Goal: Find specific page/section: Find specific page/section

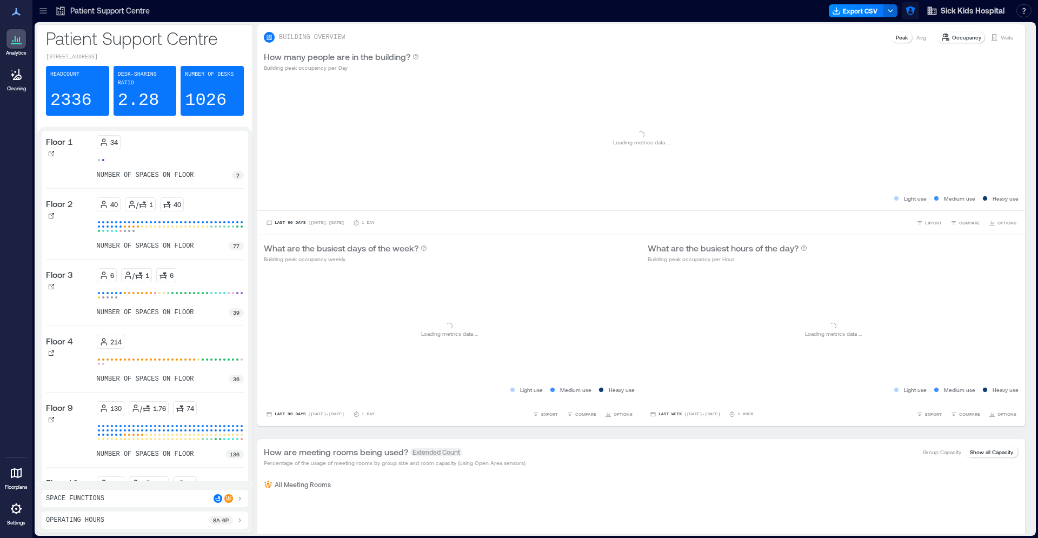
click at [967, 15] on span "Sick Kids Hospital" at bounding box center [973, 10] width 64 height 11
click at [909, 10] on icon "button" at bounding box center [910, 10] width 9 height 9
click at [556, 268] on div at bounding box center [514, 273] width 191 height 12
click at [559, 278] on div at bounding box center [514, 273] width 191 height 12
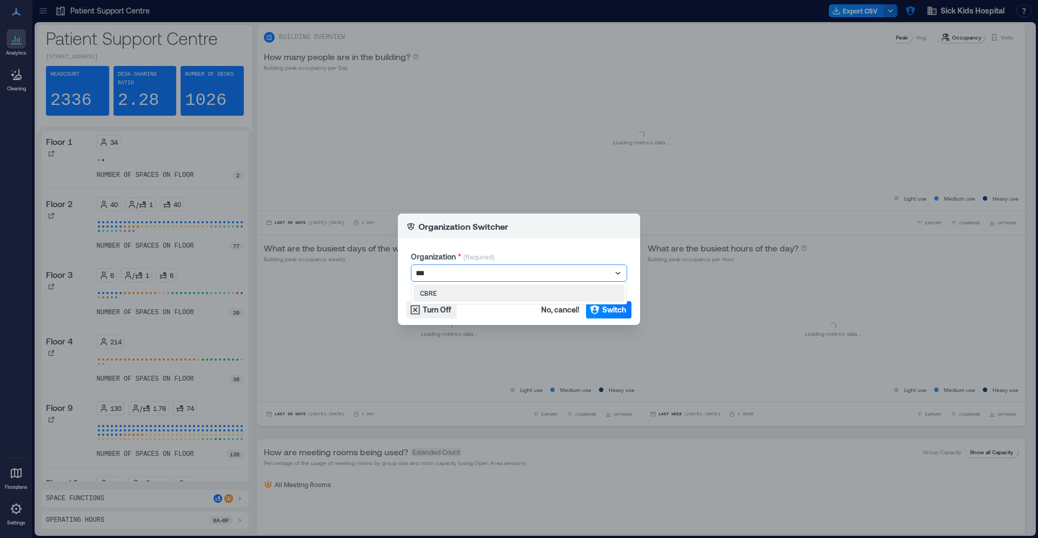
type input "****"
click at [520, 297] on div "CBRE" at bounding box center [519, 292] width 211 height 17
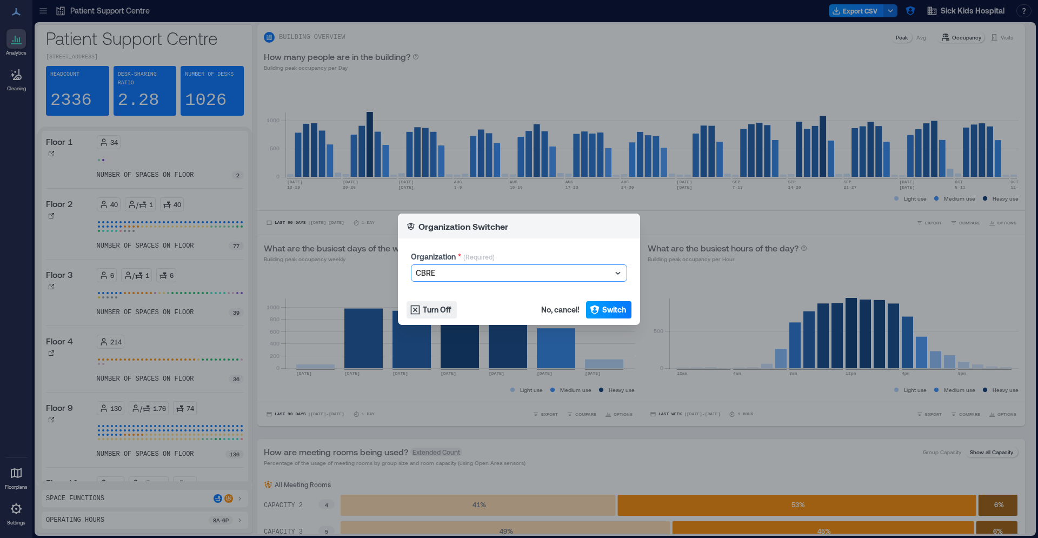
click at [600, 315] on button "Switch" at bounding box center [608, 309] width 45 height 17
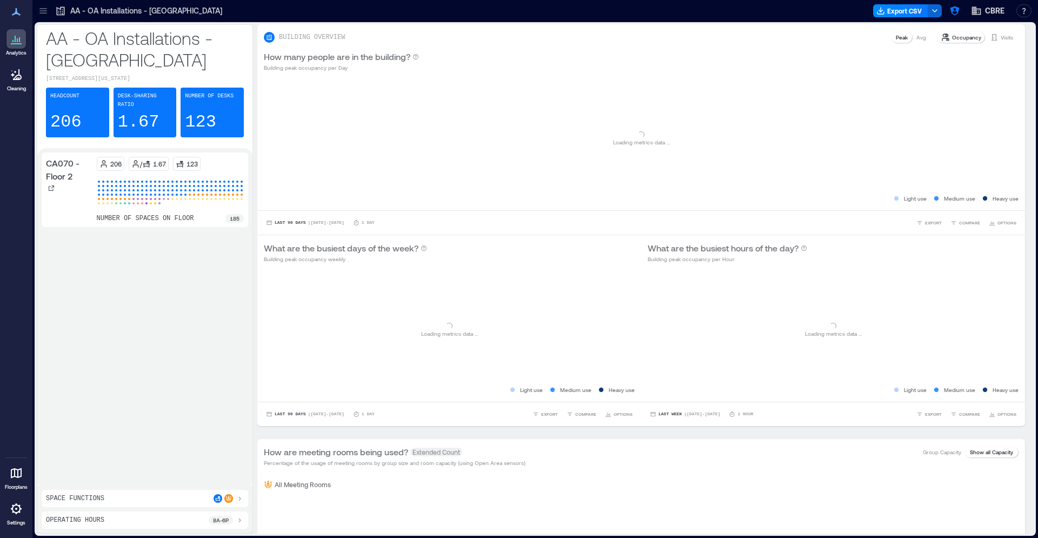
click at [19, 477] on icon at bounding box center [16, 473] width 11 height 10
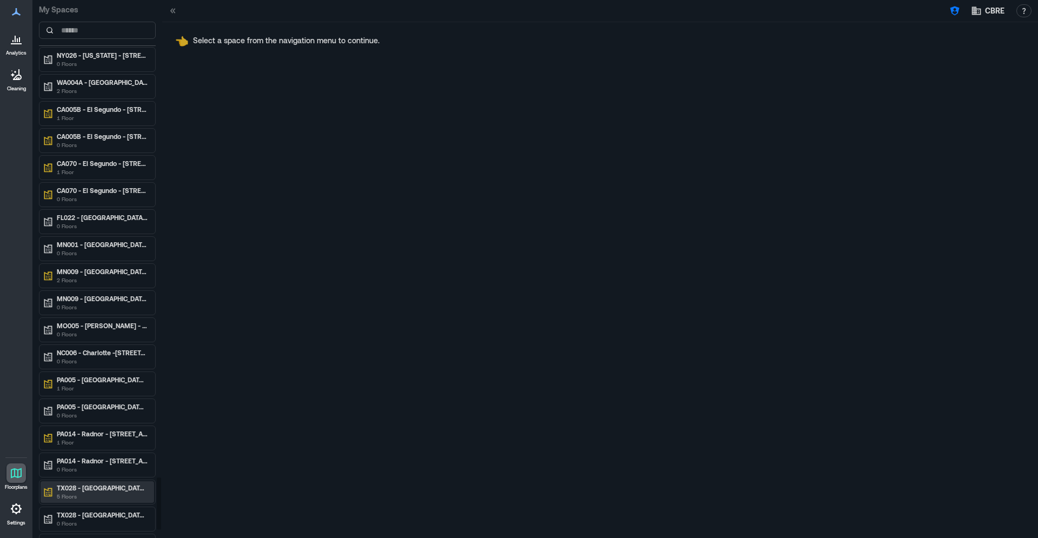
scroll to position [4915, 0]
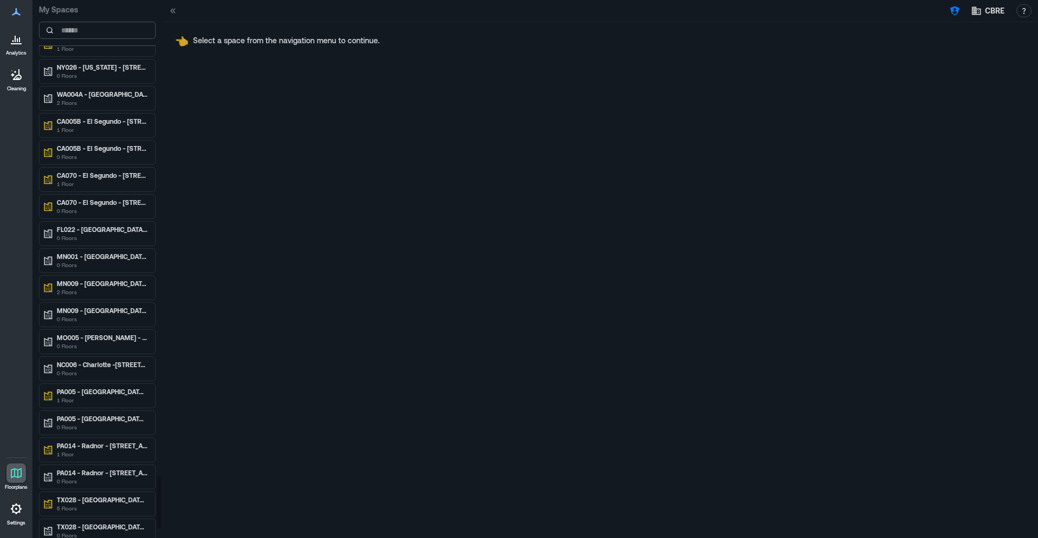
click at [78, 30] on input at bounding box center [97, 30] width 117 height 17
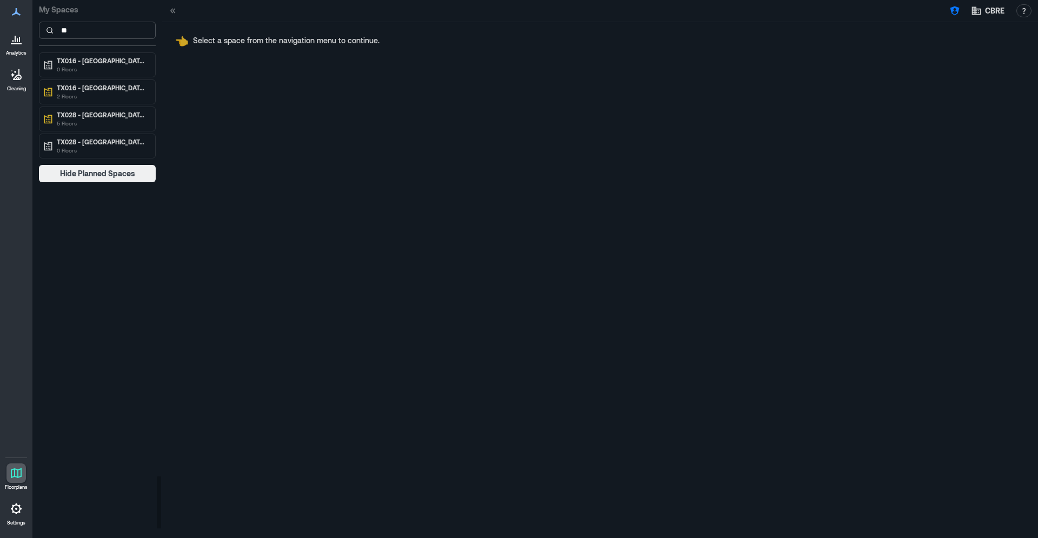
scroll to position [0, 0]
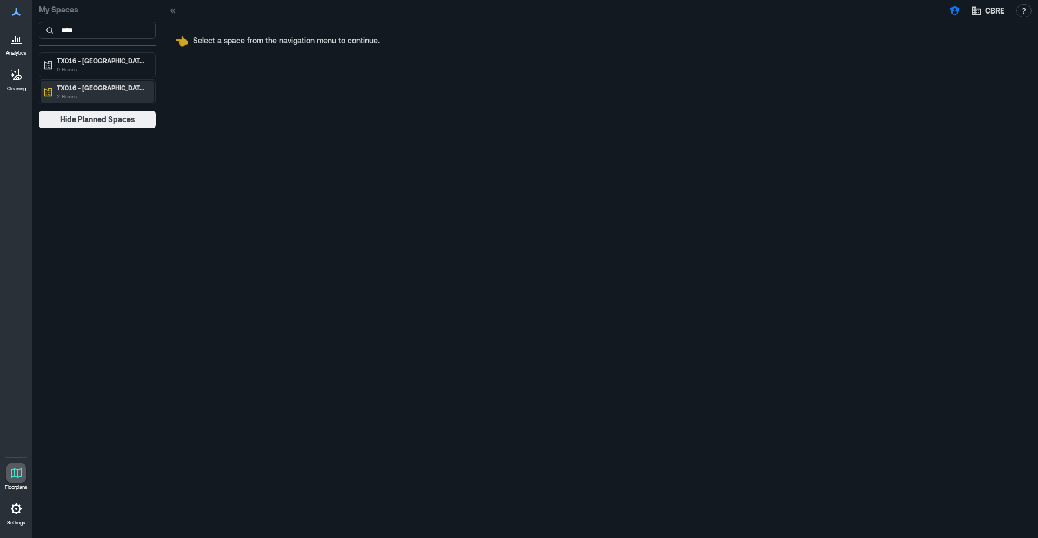
type input "****"
click at [110, 90] on p "TX016 - Houston - 2800 Post Oak Blvd" at bounding box center [102, 87] width 91 height 9
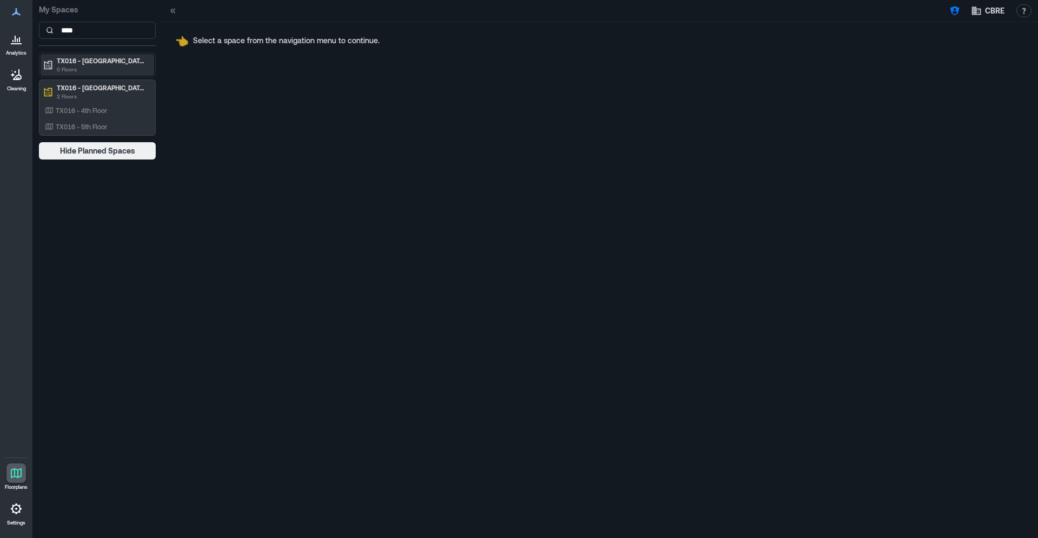
click at [133, 65] on p "0 Floors" at bounding box center [102, 69] width 91 height 9
click at [70, 111] on p "TX016 - 4th Floor" at bounding box center [81, 110] width 51 height 9
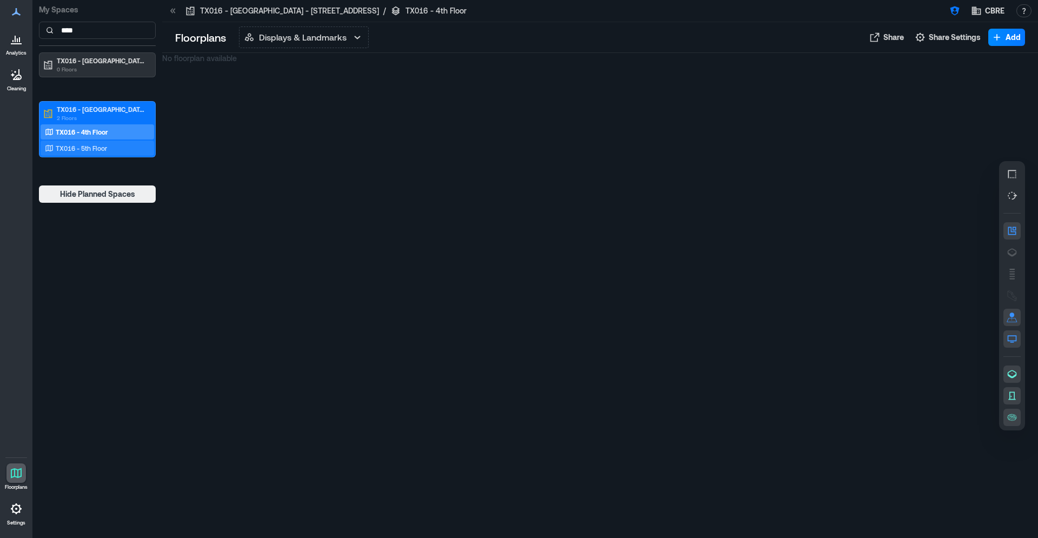
click at [73, 146] on p "TX016 - 5th Floor" at bounding box center [81, 148] width 51 height 9
